Goal: Task Accomplishment & Management: Manage account settings

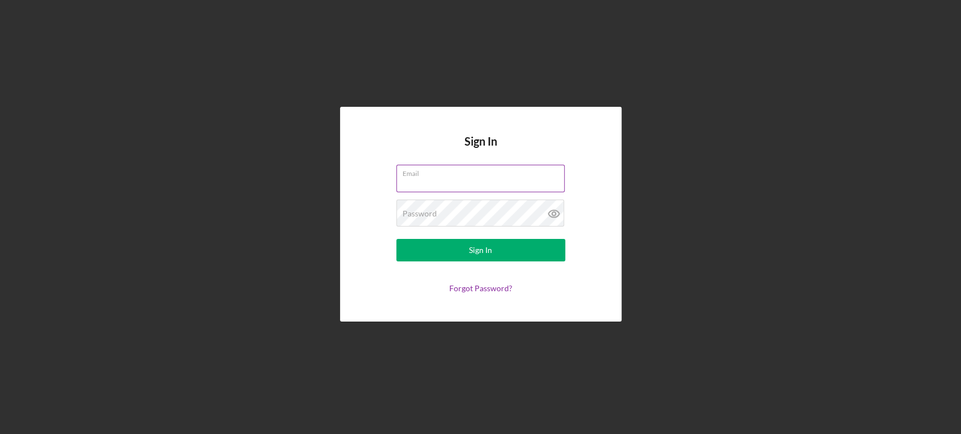
click at [461, 184] on input "Email" at bounding box center [480, 178] width 168 height 27
type input "[PERSON_NAME][EMAIL_ADDRESS][DOMAIN_NAME]"
click at [396, 239] on button "Sign In" at bounding box center [480, 250] width 169 height 23
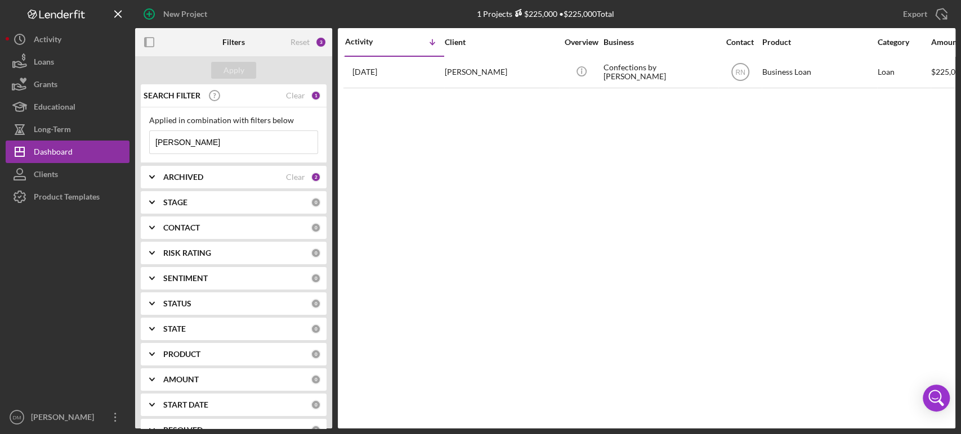
click at [213, 140] on input "[PERSON_NAME]" at bounding box center [234, 142] width 168 height 23
click at [212, 140] on input "[PERSON_NAME]" at bounding box center [234, 142] width 168 height 23
type input "[PERSON_NAME]"
click at [239, 74] on div "Apply" at bounding box center [233, 70] width 21 height 17
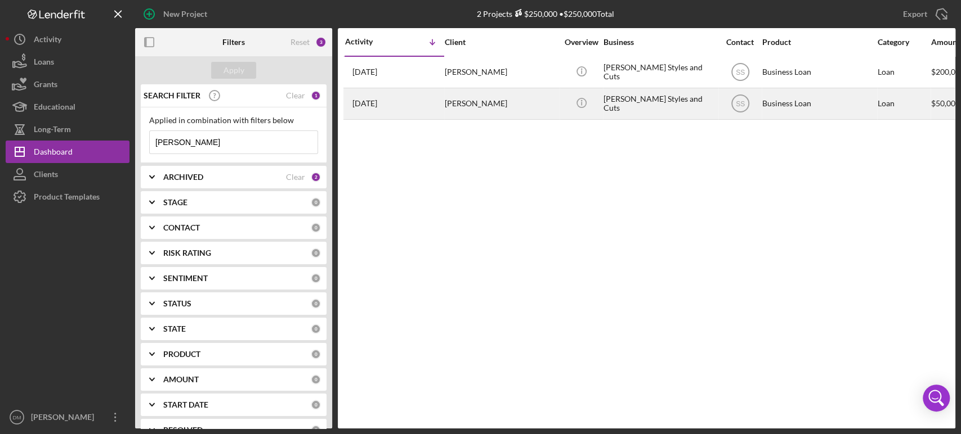
click at [463, 93] on div "[PERSON_NAME]" at bounding box center [501, 104] width 113 height 30
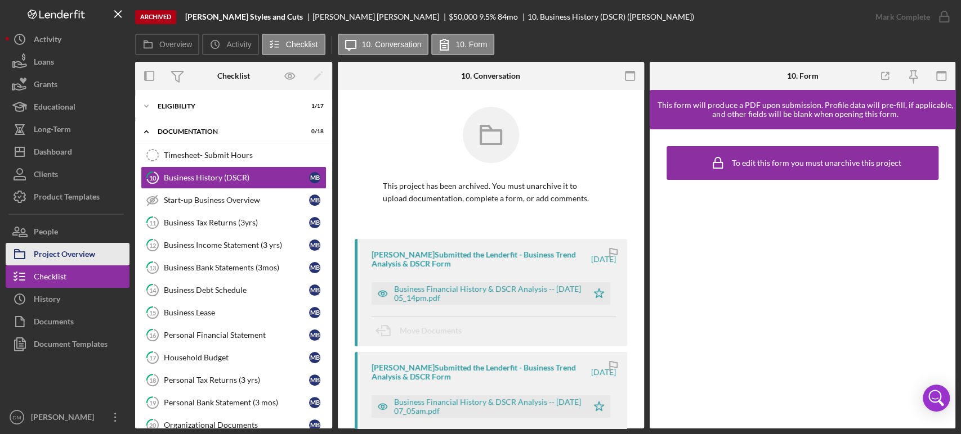
click at [74, 249] on div "Project Overview" at bounding box center [64, 255] width 61 height 25
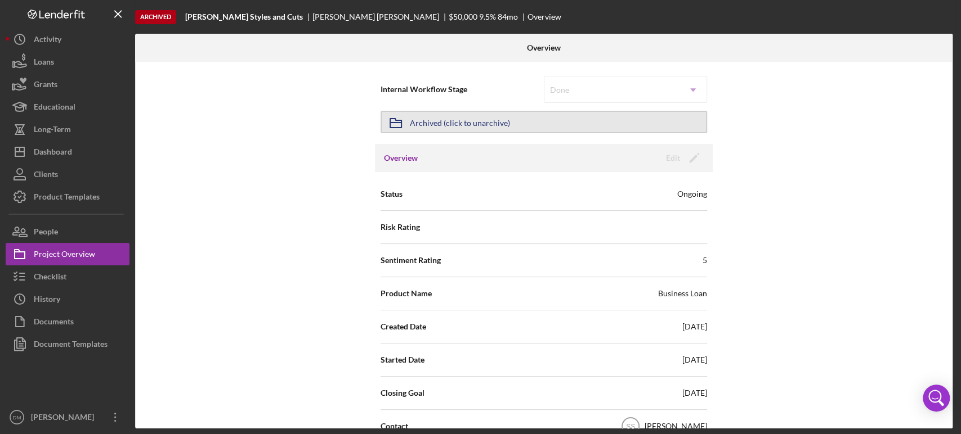
click at [582, 120] on button "Icon/Archived Archived (click to unarchive)" at bounding box center [543, 122] width 326 height 23
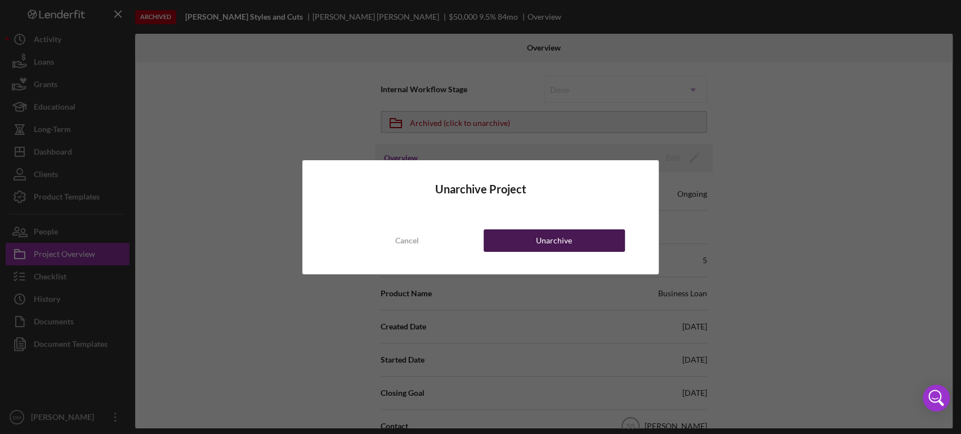
click at [514, 239] on button "Unarchive" at bounding box center [553, 241] width 141 height 23
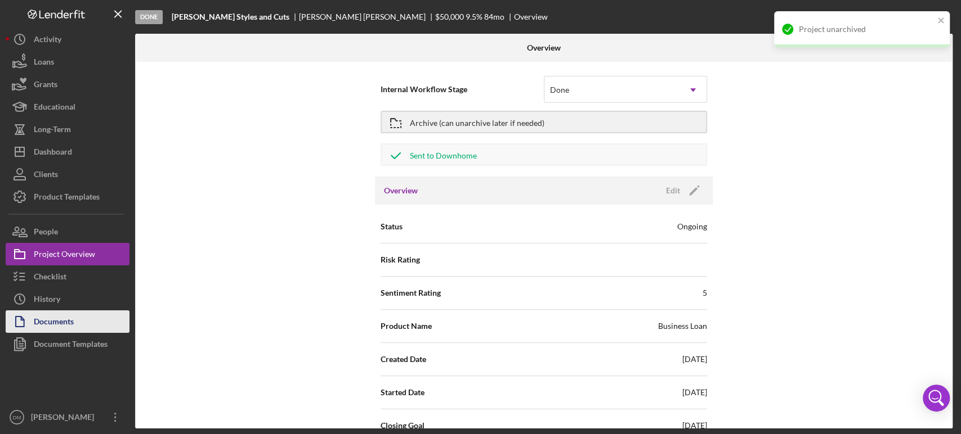
click at [53, 319] on div "Documents" at bounding box center [54, 323] width 40 height 25
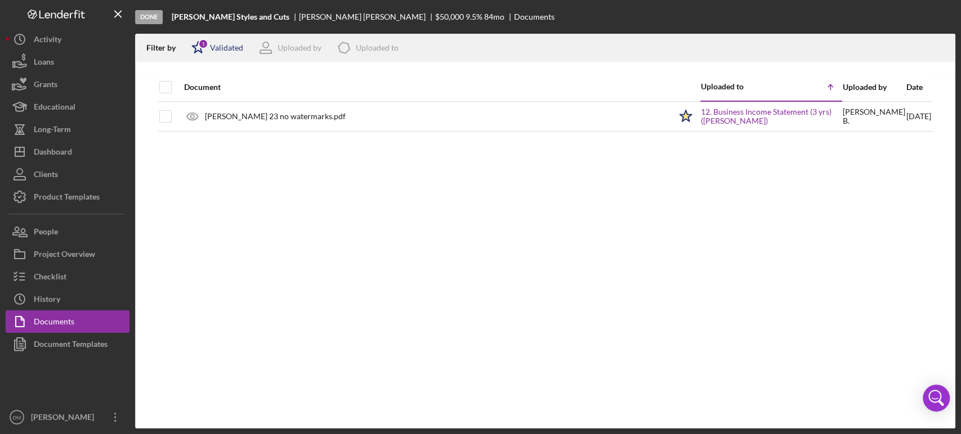
click at [226, 50] on div "Validated" at bounding box center [226, 47] width 33 height 9
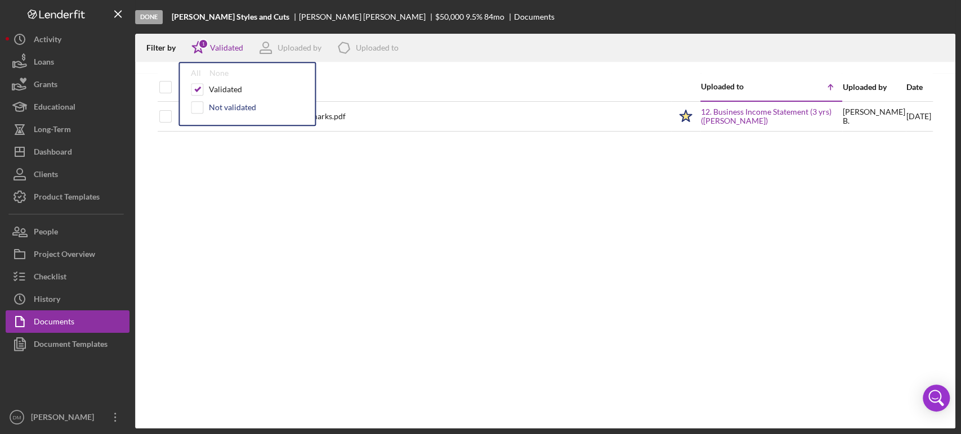
click at [203, 106] on div "Not validated" at bounding box center [247, 107] width 113 height 12
click at [199, 110] on input "checkbox" at bounding box center [196, 107] width 11 height 11
checkbox input "true"
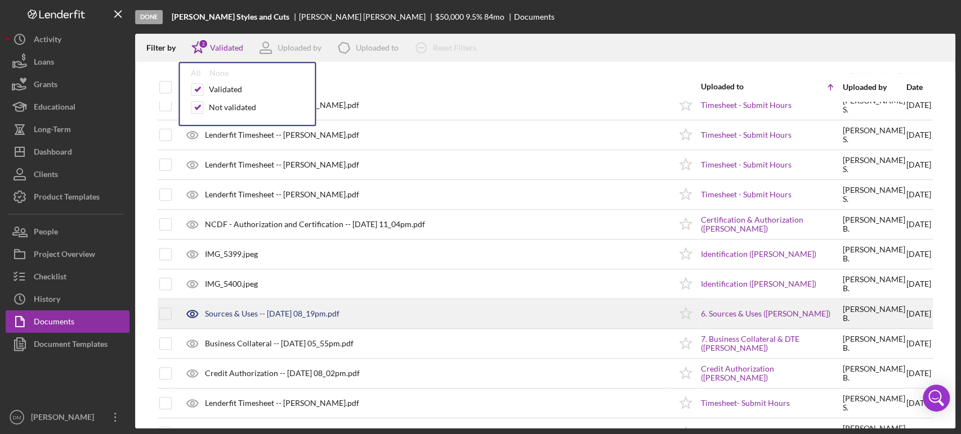
scroll to position [375, 0]
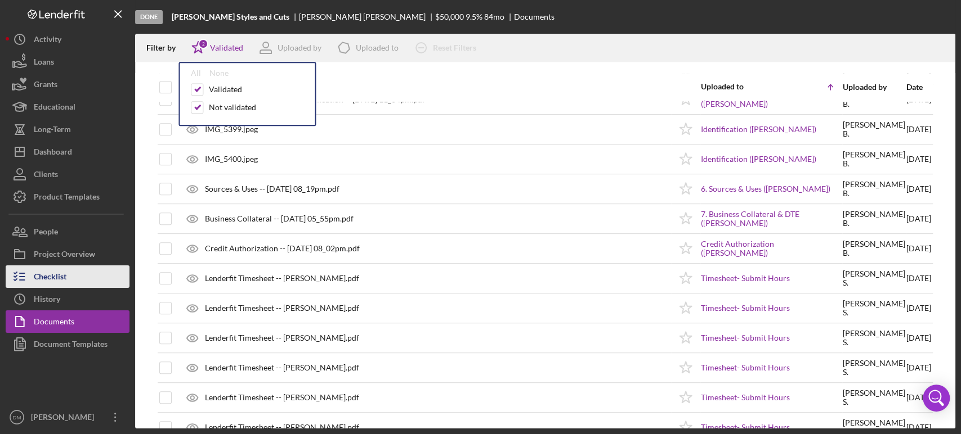
click at [80, 272] on button "Checklist" at bounding box center [68, 277] width 124 height 23
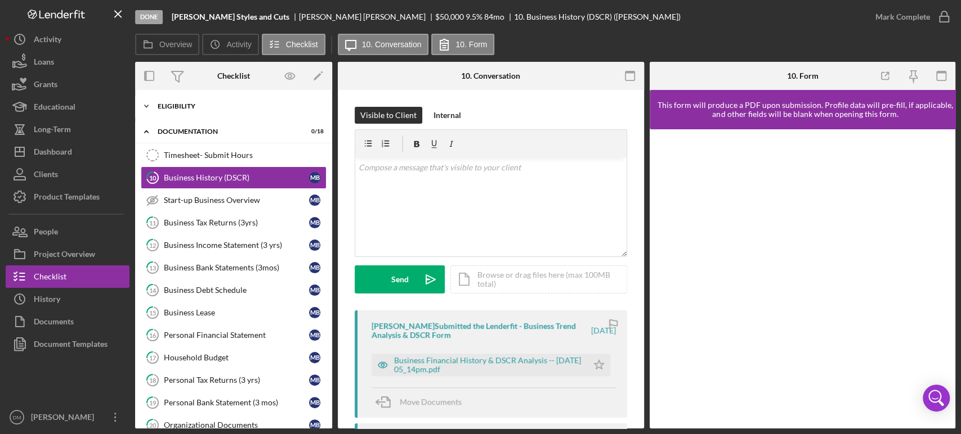
click at [172, 111] on div "Icon/Expander Eligibility 1 / 17" at bounding box center [233, 106] width 197 height 23
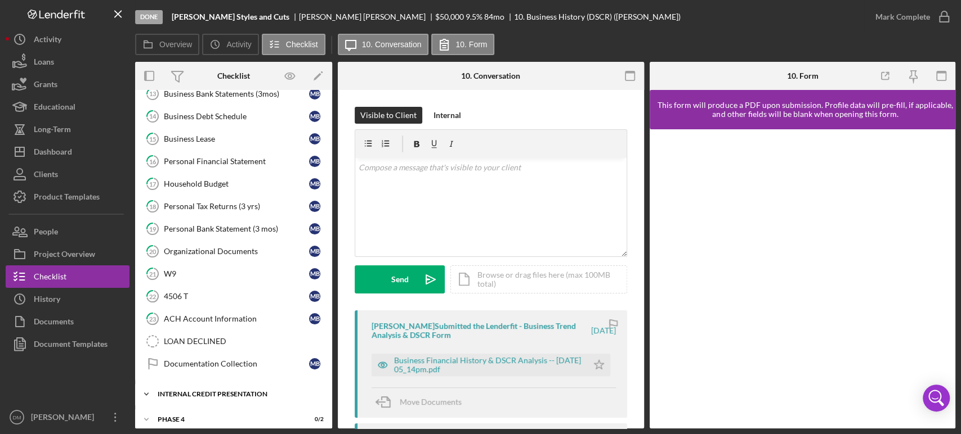
scroll to position [591, 0]
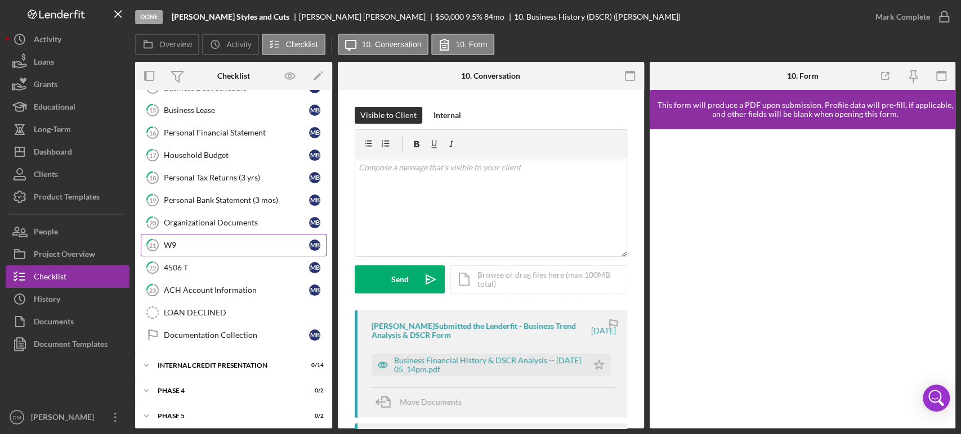
click at [200, 246] on link "21 W9 M B" at bounding box center [234, 245] width 186 height 23
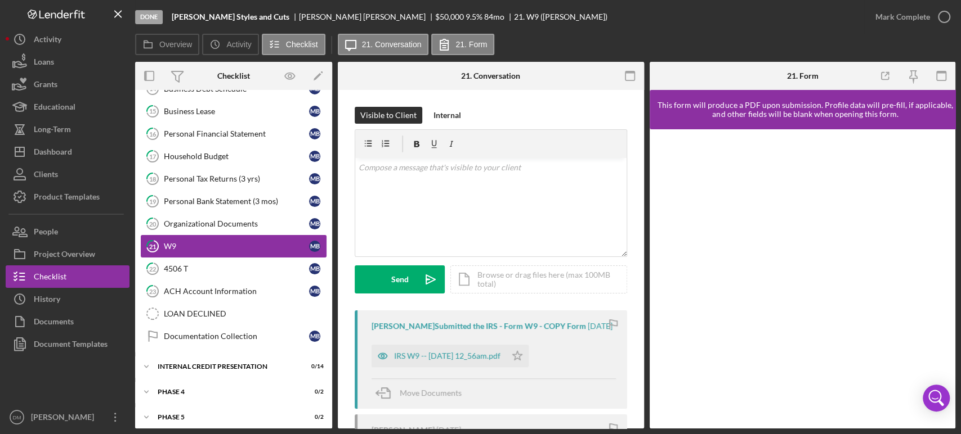
scroll to position [591, 0]
click at [433, 361] on div "IRS W9 -- [DATE] 12_56am.pdf" at bounding box center [447, 356] width 106 height 9
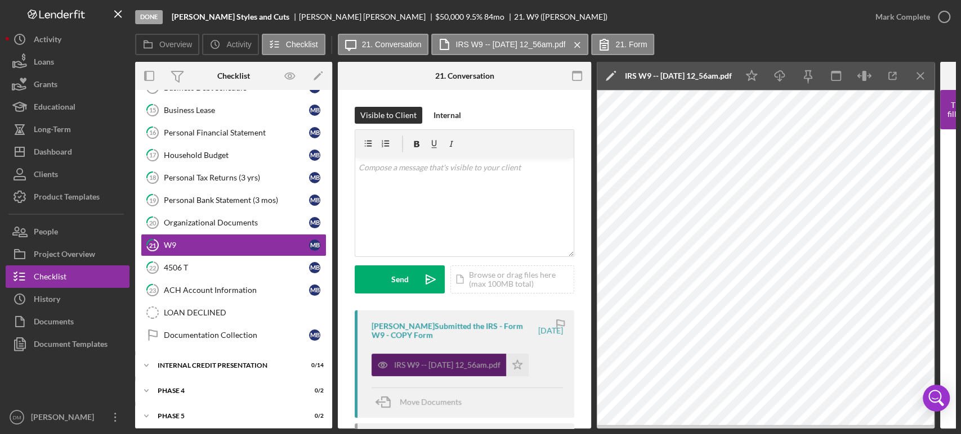
click at [440, 364] on div "IRS W9 -- [DATE] 12_56am.pdf" at bounding box center [447, 365] width 106 height 9
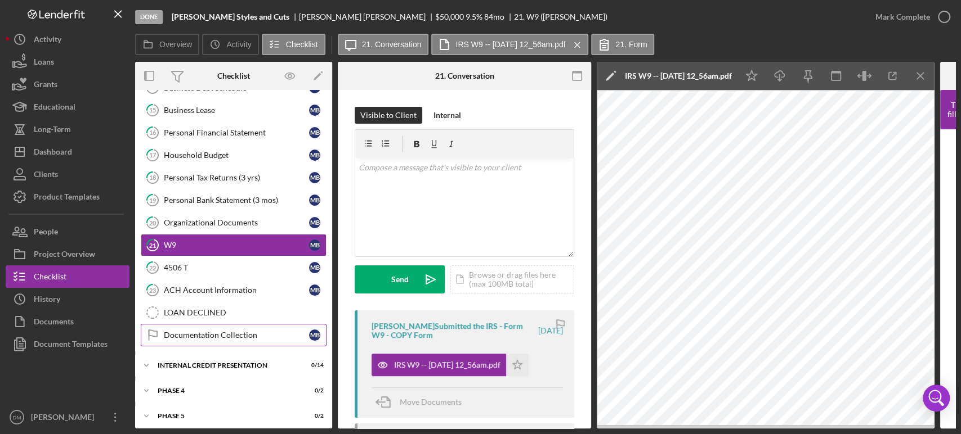
scroll to position [529, 0]
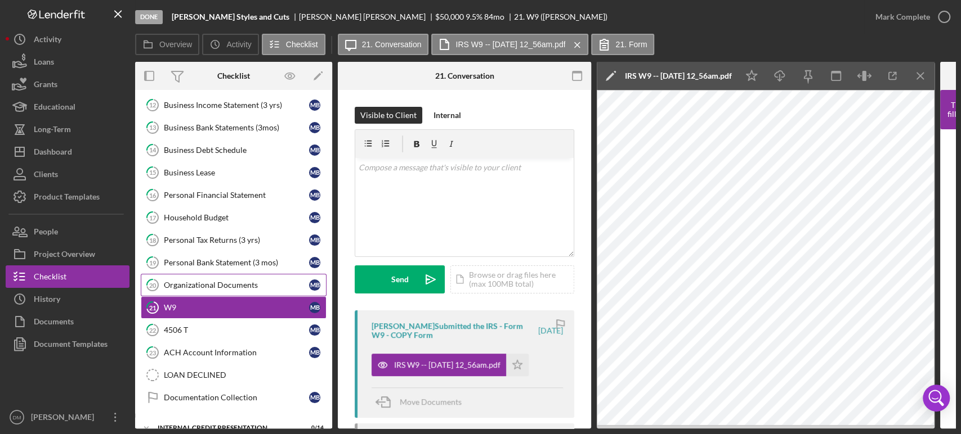
click at [236, 283] on div "Organizational Documents" at bounding box center [236, 285] width 145 height 9
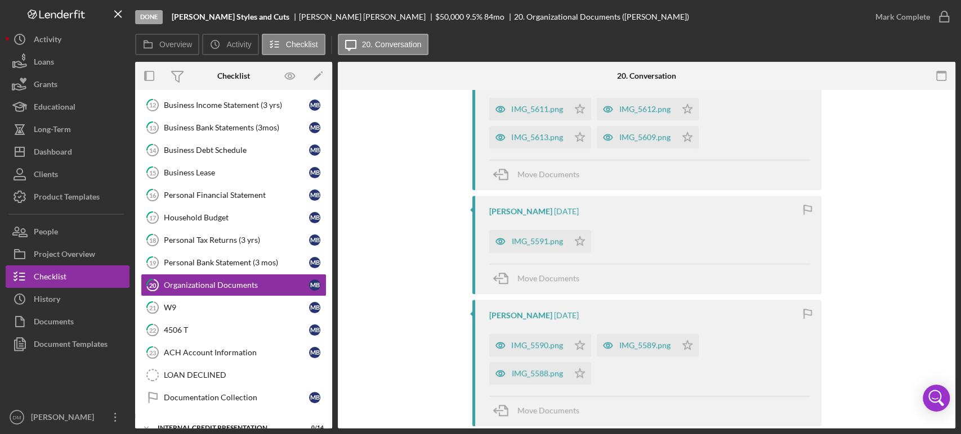
scroll to position [495, 0]
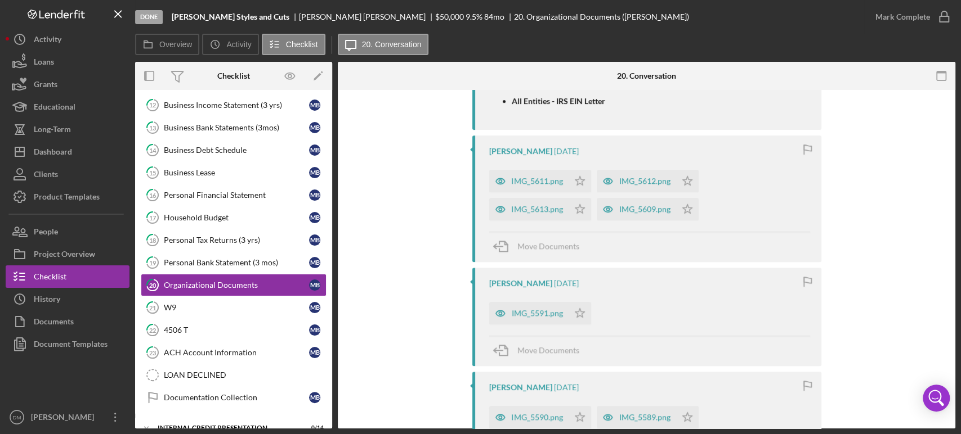
click at [527, 170] on div "IMG_5611.png" at bounding box center [528, 181] width 79 height 23
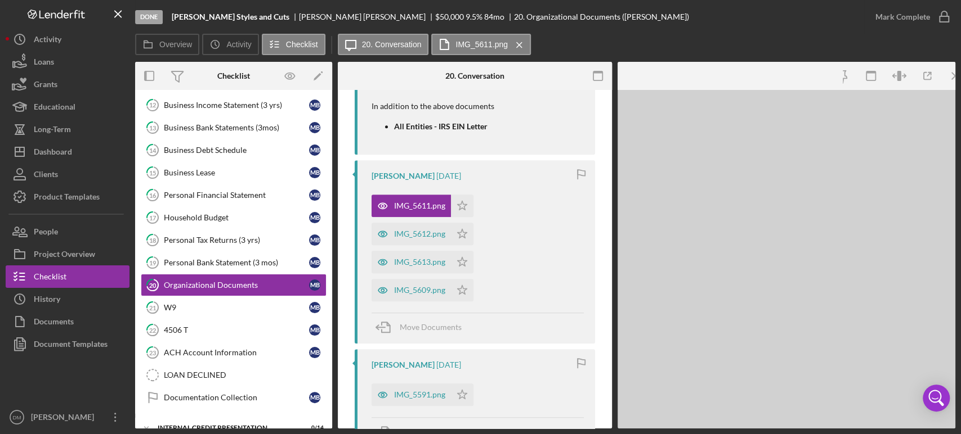
scroll to position [521, 0]
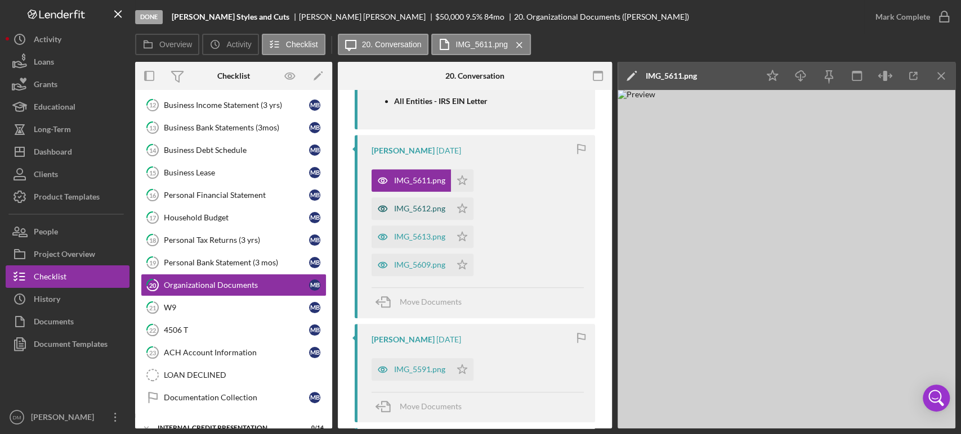
click at [436, 205] on div "IMG_5612.png" at bounding box center [419, 208] width 51 height 9
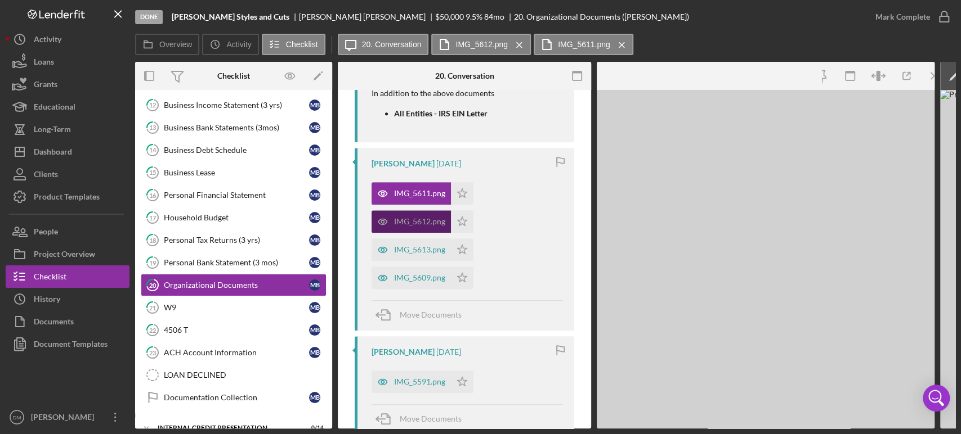
scroll to position [533, 0]
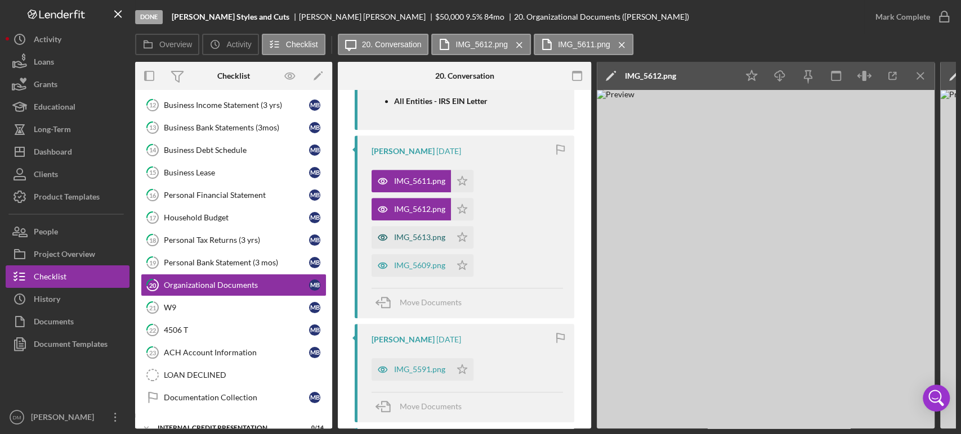
click at [397, 242] on div "IMG_5613.png" at bounding box center [410, 237] width 79 height 23
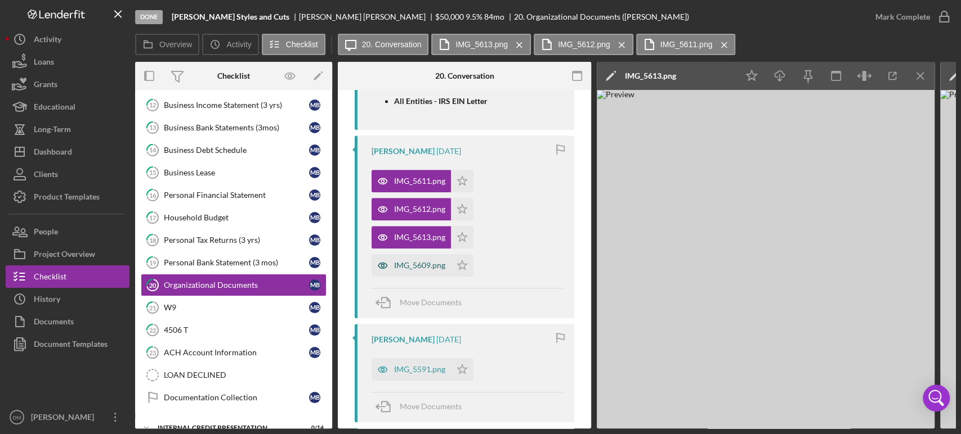
click at [416, 261] on div "IMG_5609.png" at bounding box center [419, 265] width 51 height 9
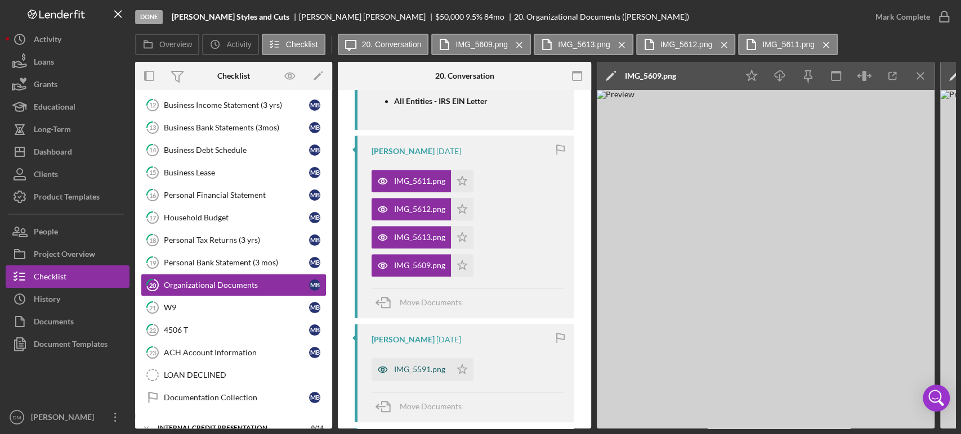
click at [428, 374] on div "IMG_5591.png" at bounding box center [410, 369] width 79 height 23
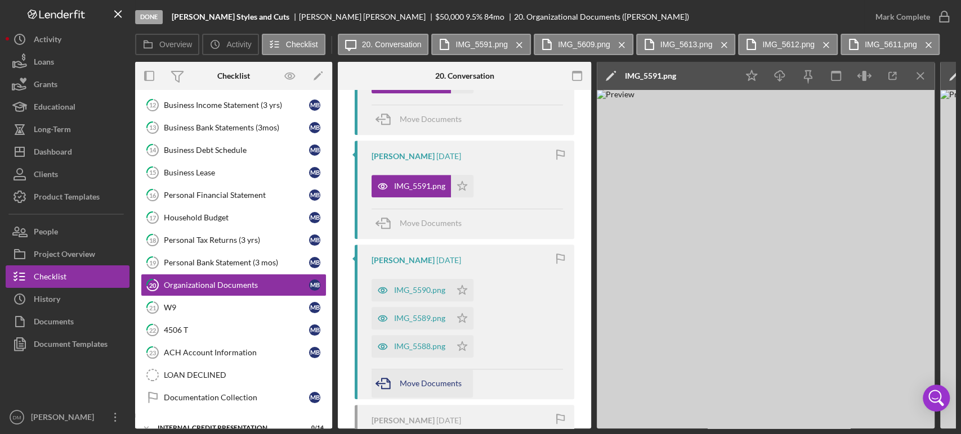
scroll to position [720, 0]
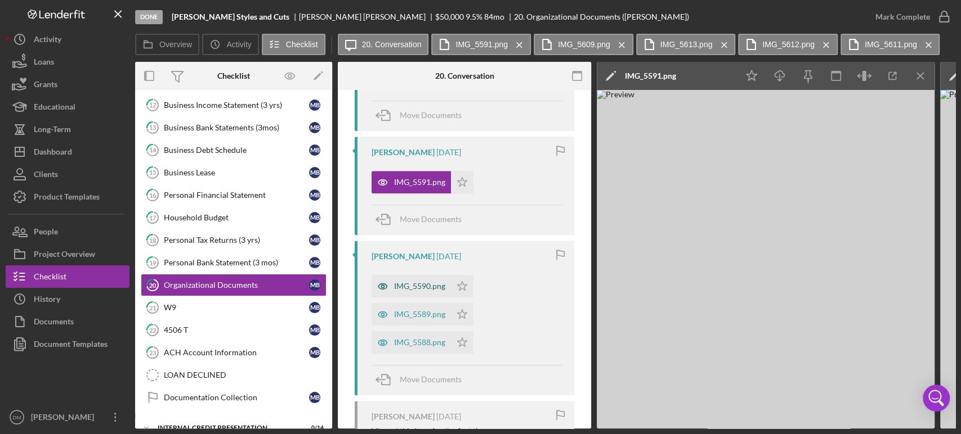
drag, startPoint x: 423, startPoint y: 283, endPoint x: 428, endPoint y: 290, distance: 9.7
click at [423, 284] on div "IMG_5590.png" at bounding box center [419, 286] width 51 height 9
click at [409, 312] on div "IMG_5589.png" at bounding box center [419, 314] width 51 height 9
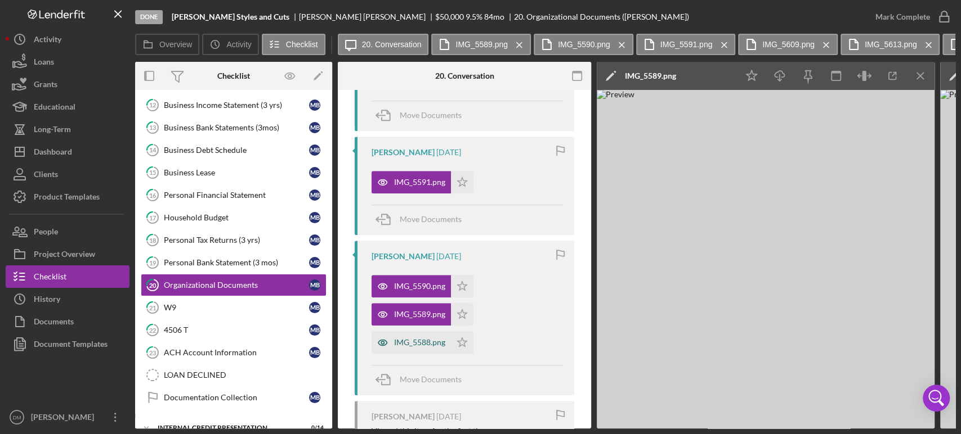
click at [427, 338] on div "IMG_5588.png" at bounding box center [419, 342] width 51 height 9
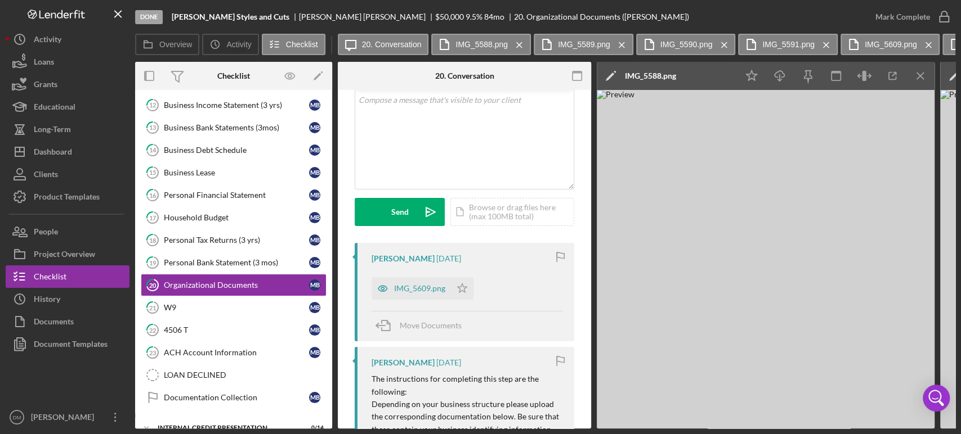
scroll to position [0, 0]
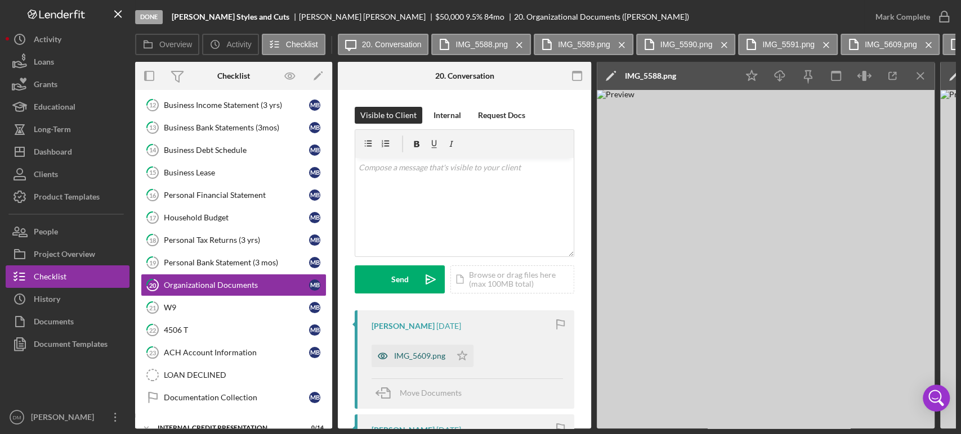
click at [424, 359] on div "IMG_5609.png" at bounding box center [419, 356] width 51 height 9
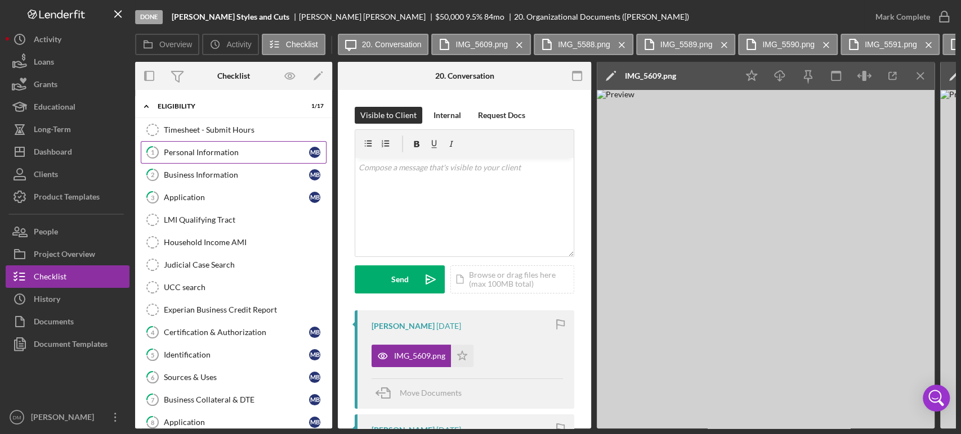
click at [224, 154] on div "Personal Information" at bounding box center [236, 152] width 145 height 9
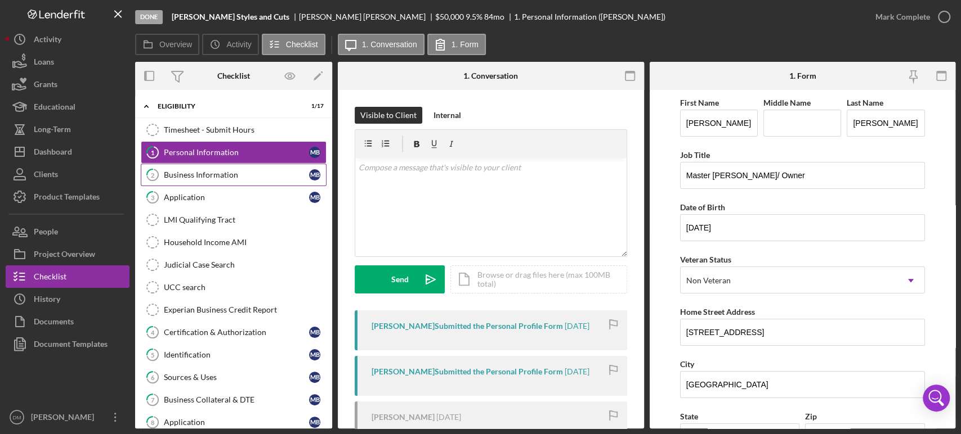
click at [234, 174] on div "Business Information" at bounding box center [236, 175] width 145 height 9
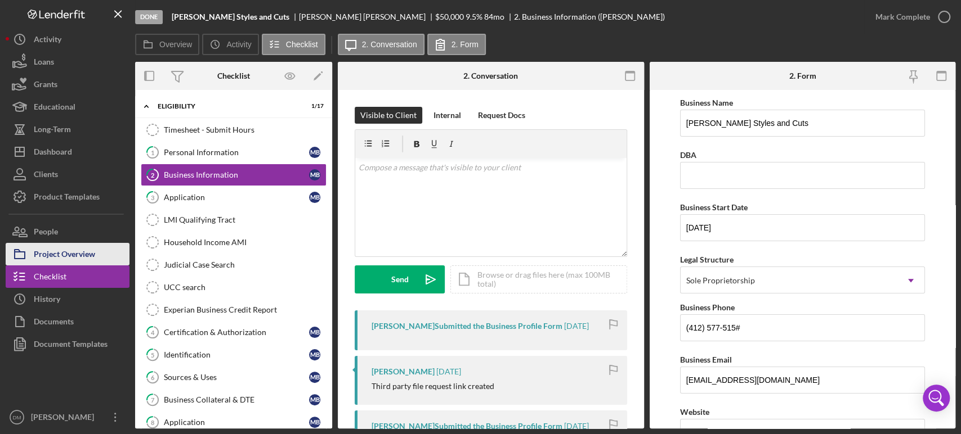
click at [75, 254] on div "Project Overview" at bounding box center [64, 255] width 61 height 25
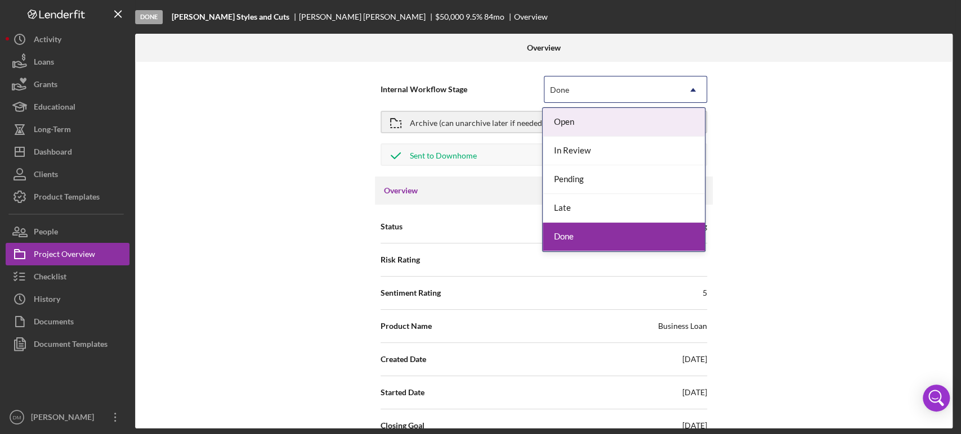
click at [612, 86] on div "Done" at bounding box center [611, 90] width 135 height 26
click at [462, 121] on div "Archive (can unarchive later if needed)" at bounding box center [477, 122] width 135 height 20
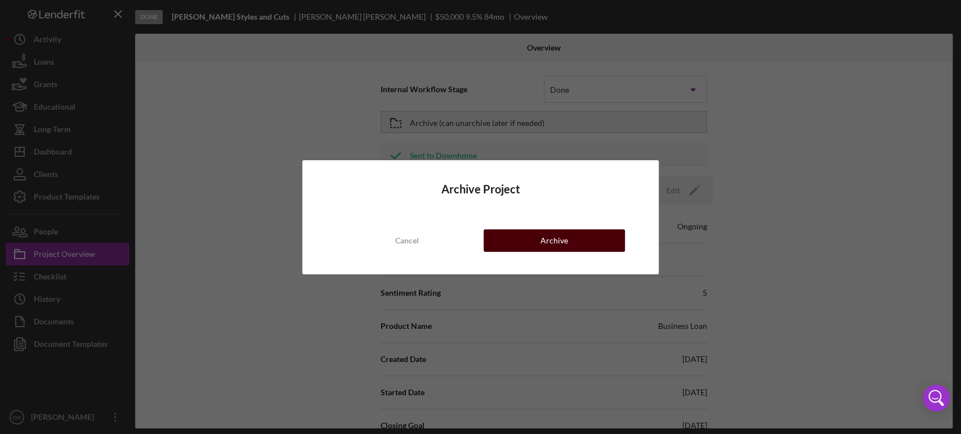
click at [558, 239] on div "Archive" at bounding box center [554, 241] width 28 height 23
